Goal: Task Accomplishment & Management: Manage account settings

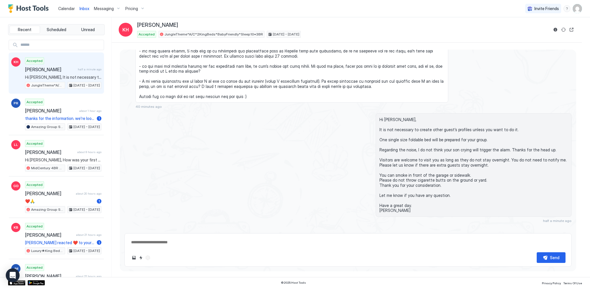
scroll to position [217, 0]
click at [71, 7] on span "Calendar" at bounding box center [66, 8] width 17 height 5
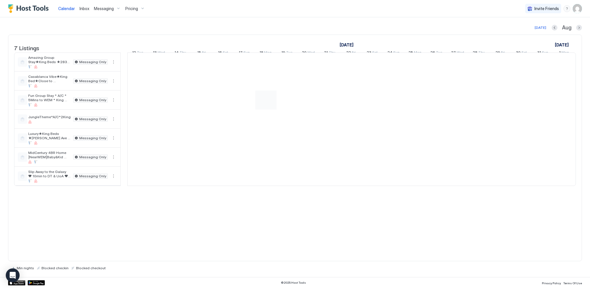
scroll to position [0, 320]
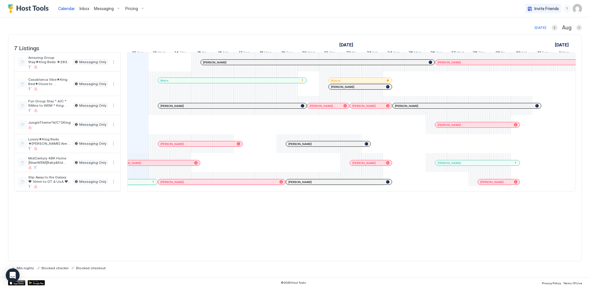
click at [231, 65] on div at bounding box center [231, 62] width 5 height 5
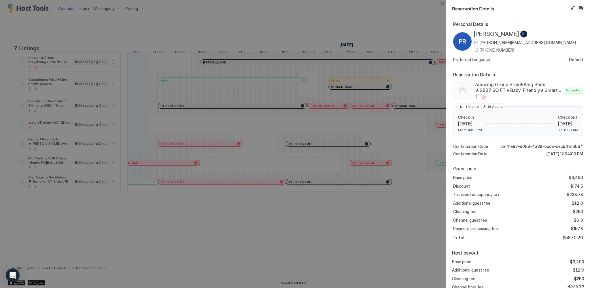
click at [581, 5] on button "Inbox" at bounding box center [580, 8] width 7 height 7
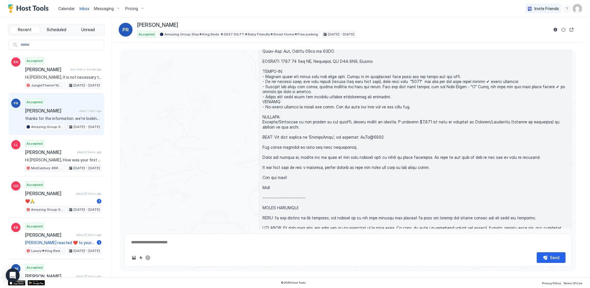
scroll to position [183, 0]
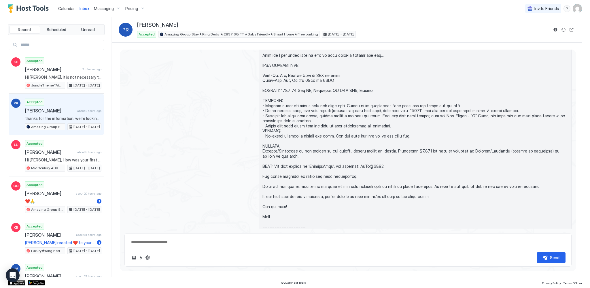
type textarea "*"
click at [108, 9] on span "Messaging" at bounding box center [104, 8] width 20 height 5
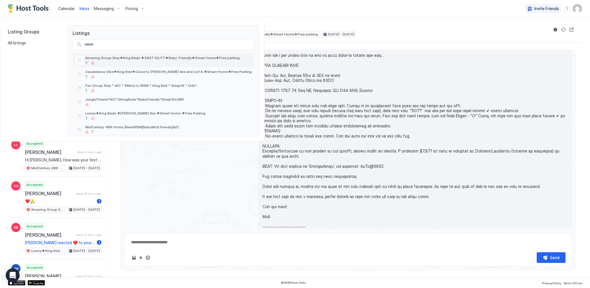
click at [142, 59] on span "Amazing Group Stay★King Beds ★2837 SQ FT★Baby Friendly★Smart Home★Free parking" at bounding box center [162, 58] width 154 height 4
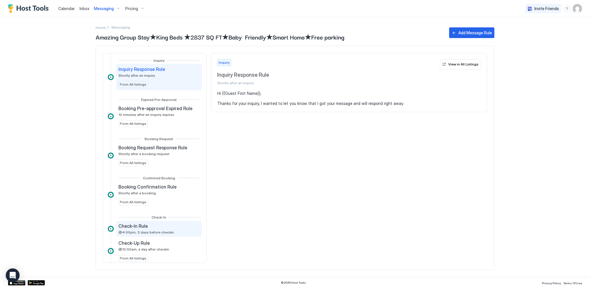
drag, startPoint x: 146, startPoint y: 231, endPoint x: 154, endPoint y: 227, distance: 9.2
click at [146, 231] on span "@4:00pm, 3 days before checkin" at bounding box center [146, 232] width 56 height 4
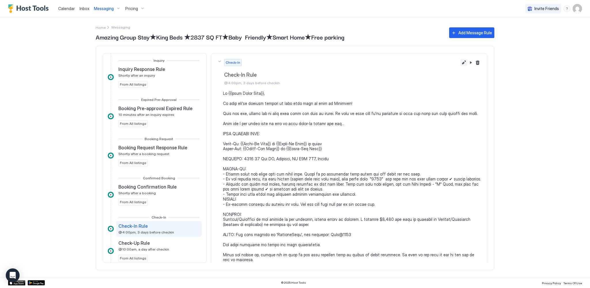
click at [461, 63] on button "Edit message rule" at bounding box center [464, 62] width 7 height 7
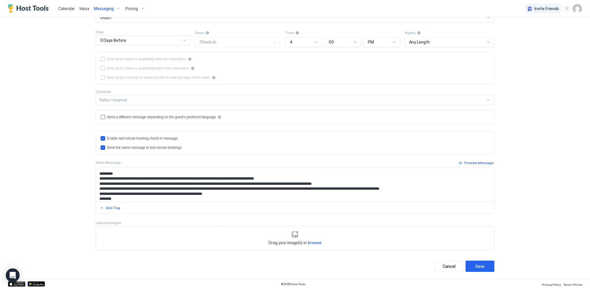
scroll to position [87, 0]
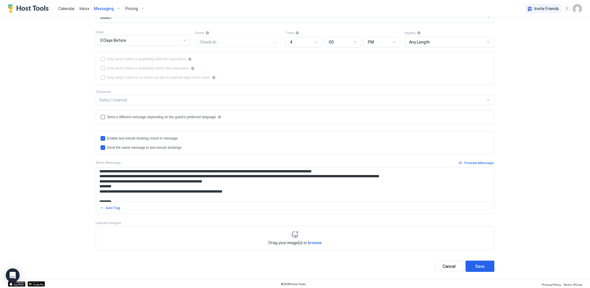
click at [253, 170] on textarea "Input Field" at bounding box center [295, 185] width 398 height 34
type textarea "**********"
click at [485, 265] on button "Save" at bounding box center [480, 266] width 29 height 11
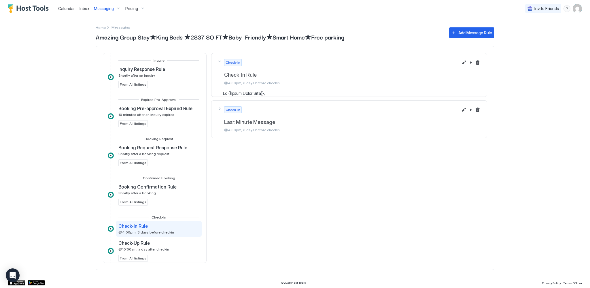
scroll to position [70, 0]
